Goal: Navigation & Orientation: Find specific page/section

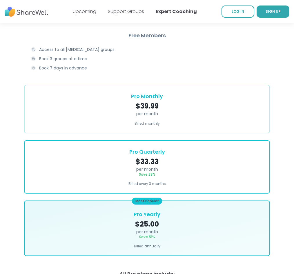
click at [50, 111] on div "Pro Monthly $ 39.99 per month Billed monthly" at bounding box center [147, 109] width 246 height 49
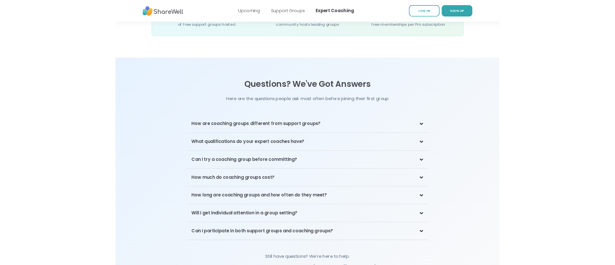
scroll to position [1144, 0]
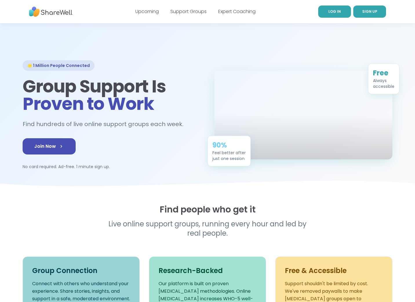
click at [337, 14] on span "LOG IN" at bounding box center [334, 11] width 12 height 5
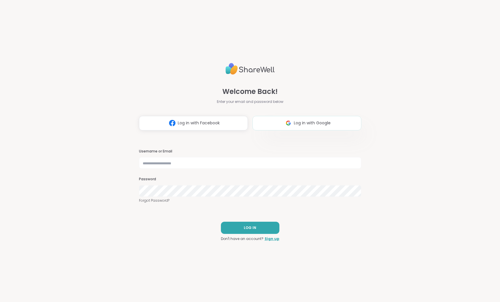
click at [319, 120] on span "Log in with Google" at bounding box center [312, 123] width 37 height 6
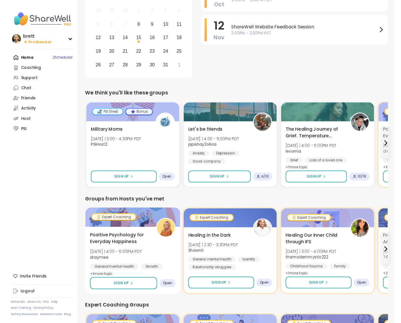
scroll to position [73, 0]
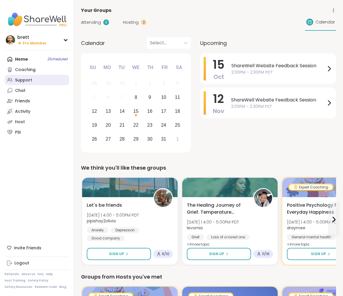
click at [18, 75] on link "Support" at bounding box center [37, 80] width 65 height 10
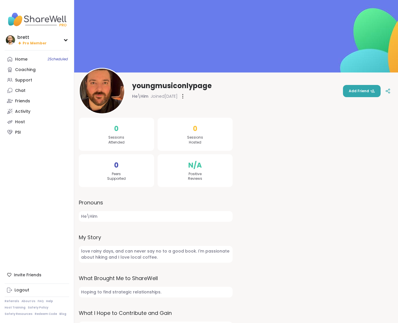
scroll to position [15, 0]
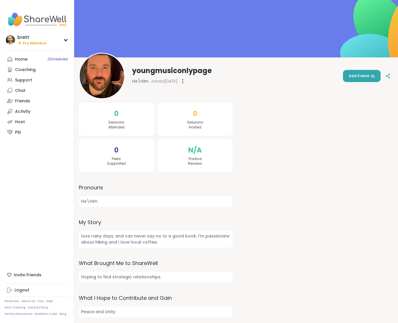
click at [118, 77] on img at bounding box center [102, 76] width 45 height 45
click at [186, 80] on div at bounding box center [183, 80] width 6 height 9
click at [164, 84] on div "He\Him Joined [DATE] Flag Member Restrict Member Set as Featured Host" at bounding box center [172, 80] width 80 height 9
